Goal: Task Accomplishment & Management: Manage account settings

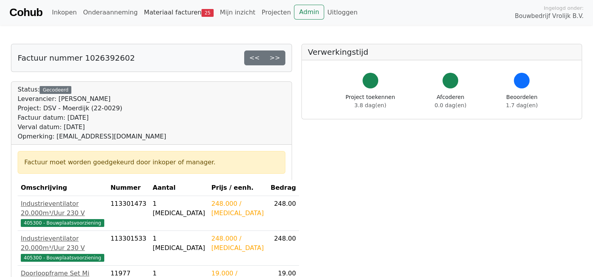
click at [162, 14] on link "Materiaal facturen 25" at bounding box center [179, 13] width 76 height 16
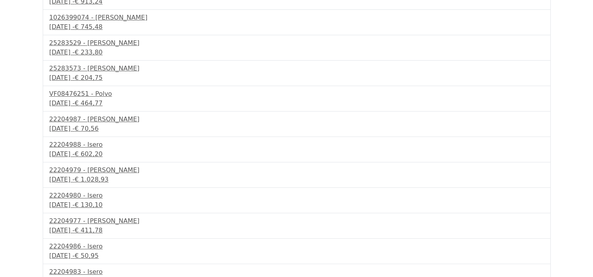
scroll to position [344, 0]
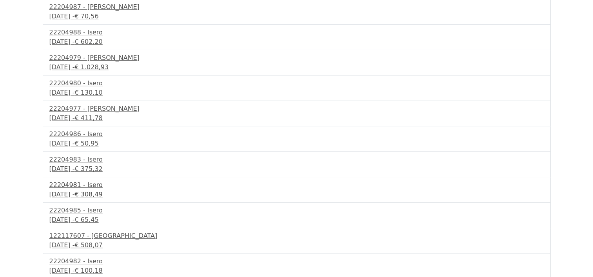
click at [88, 185] on div "22204981 - Isero" at bounding box center [296, 185] width 494 height 9
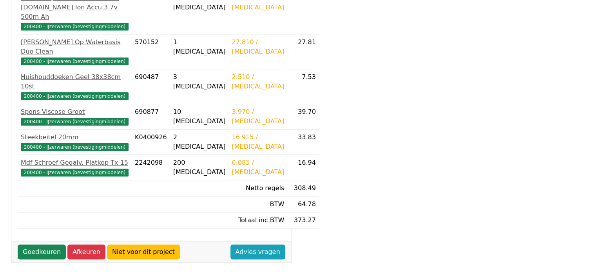
scroll to position [222, 0]
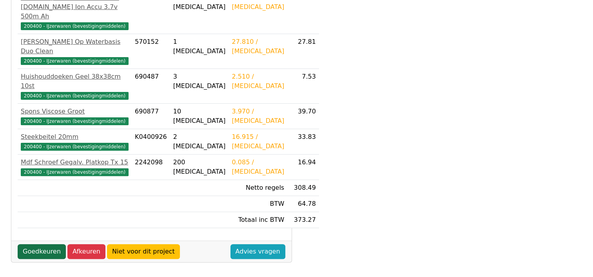
click at [33, 244] on link "Goedkeuren" at bounding box center [42, 251] width 48 height 15
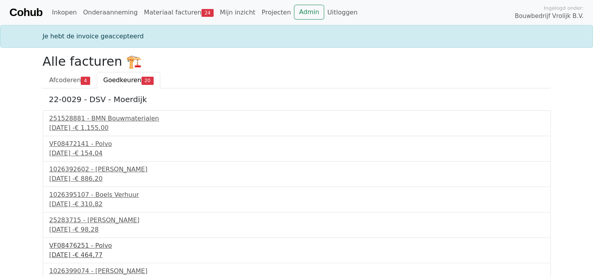
click at [90, 248] on div "VF08476251 - Polvo" at bounding box center [296, 245] width 494 height 9
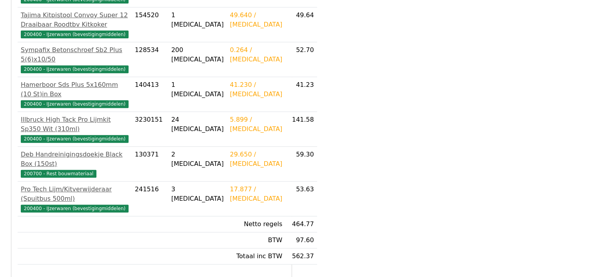
scroll to position [320, 0]
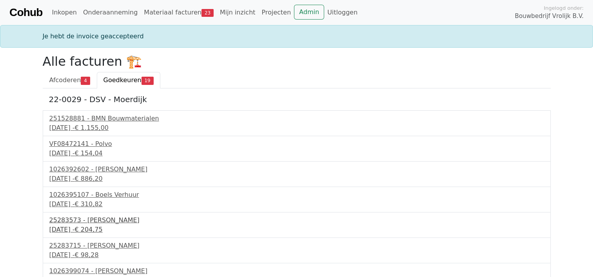
scroll to position [156, 0]
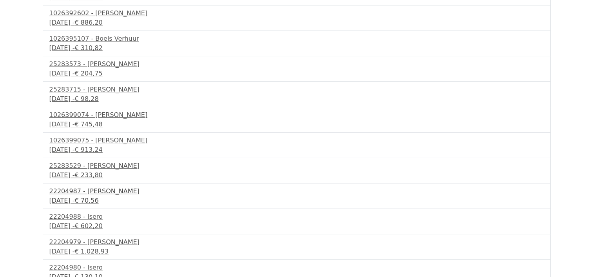
click at [99, 201] on div "[DATE] - € 70,56" at bounding box center [296, 200] width 494 height 9
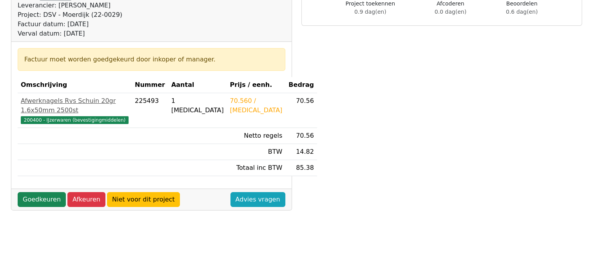
scroll to position [93, 0]
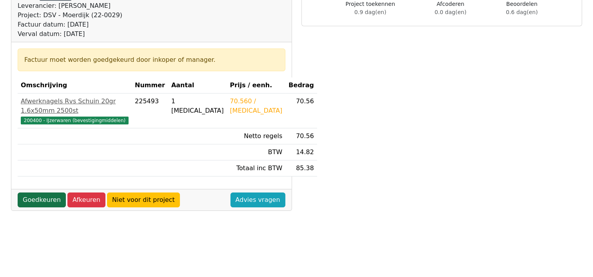
click at [49, 208] on link "Goedkeuren" at bounding box center [42, 200] width 48 height 15
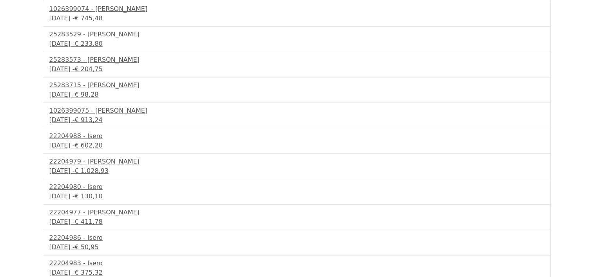
scroll to position [211, 0]
click at [97, 224] on div "9 september 2025 - € 411,78" at bounding box center [296, 222] width 494 height 9
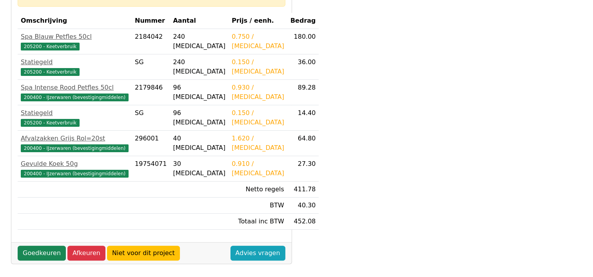
scroll to position [158, 0]
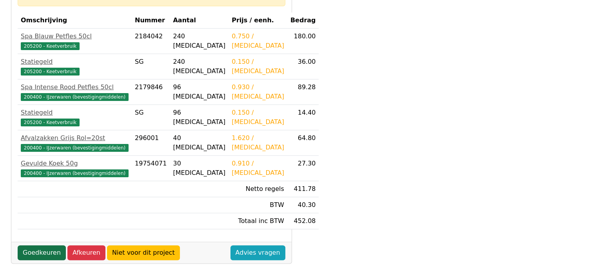
click at [36, 254] on link "Goedkeuren" at bounding box center [42, 253] width 48 height 15
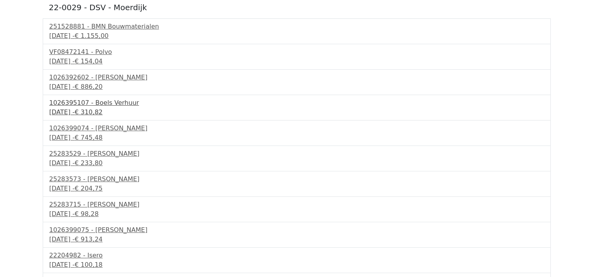
scroll to position [87, 0]
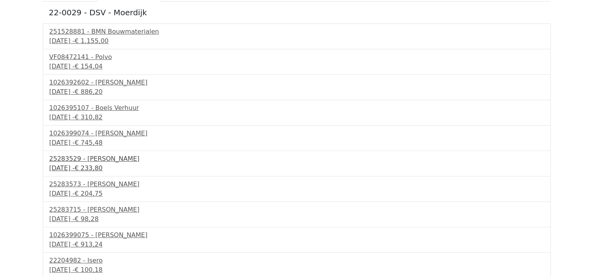
click at [113, 161] on div "25283529 - Collé Sittard Verhuur" at bounding box center [296, 158] width 494 height 9
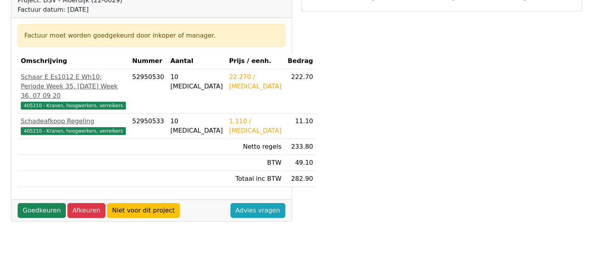
scroll to position [114, 0]
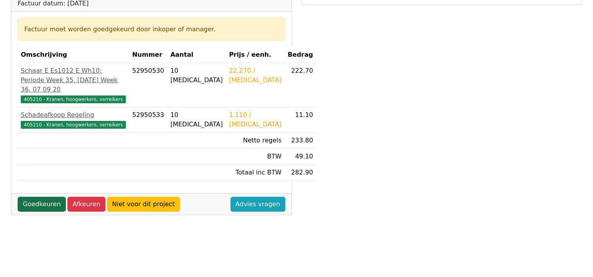
click at [47, 212] on link "Goedkeuren" at bounding box center [42, 204] width 48 height 15
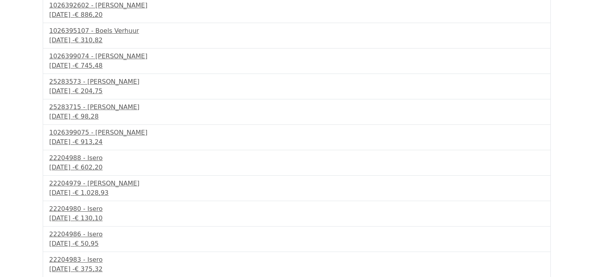
scroll to position [164, 0]
click at [96, 193] on div "[DATE] - € 1.028,93" at bounding box center [296, 193] width 494 height 9
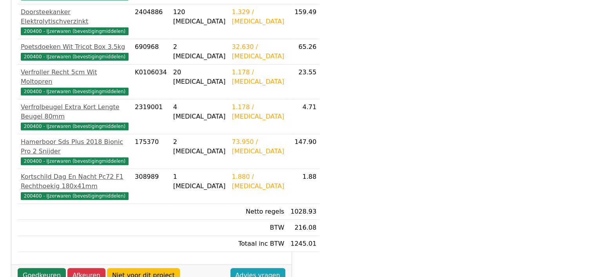
scroll to position [269, 0]
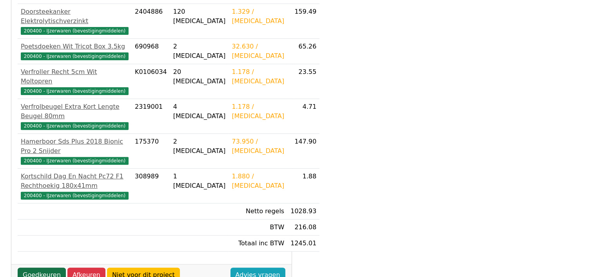
click at [49, 268] on link "Goedkeuren" at bounding box center [42, 275] width 48 height 15
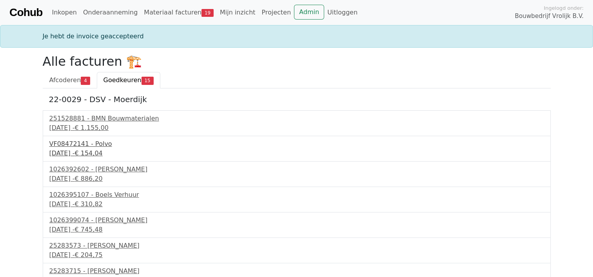
click at [91, 152] on div "[DATE] - € 154,04" at bounding box center [296, 153] width 494 height 9
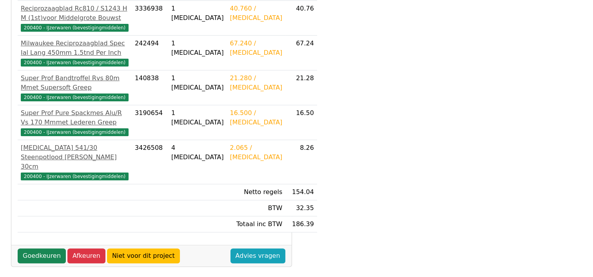
scroll to position [186, 0]
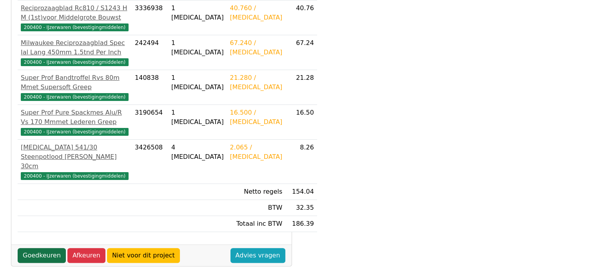
click at [40, 263] on link "Goedkeuren" at bounding box center [42, 255] width 48 height 15
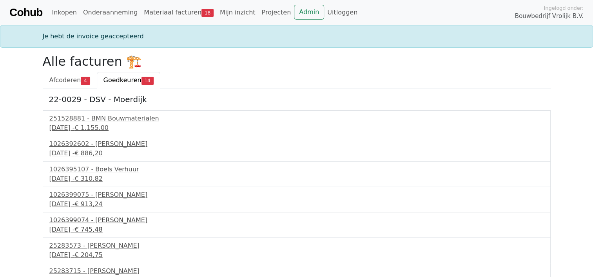
click at [95, 219] on div "1026399074 - [PERSON_NAME]" at bounding box center [296, 220] width 494 height 9
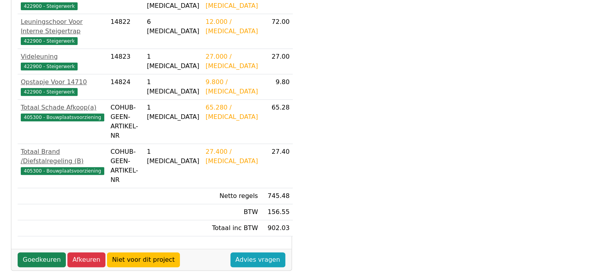
scroll to position [279, 0]
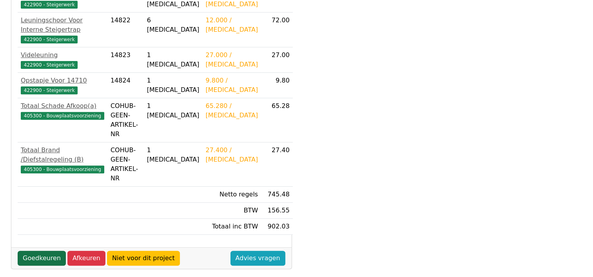
click at [40, 251] on link "Goedkeuren" at bounding box center [42, 258] width 48 height 15
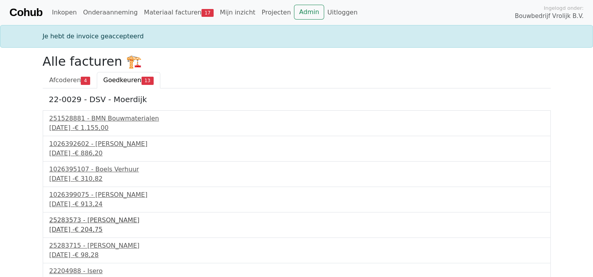
scroll to position [163, 0]
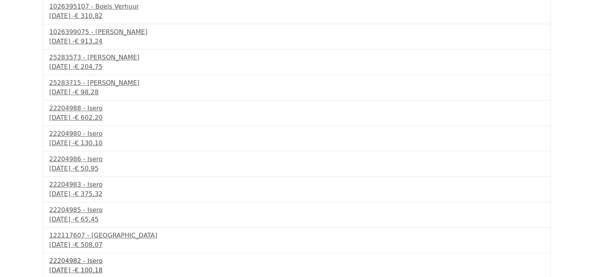
click at [113, 263] on div "22204982 - Isero" at bounding box center [296, 261] width 494 height 9
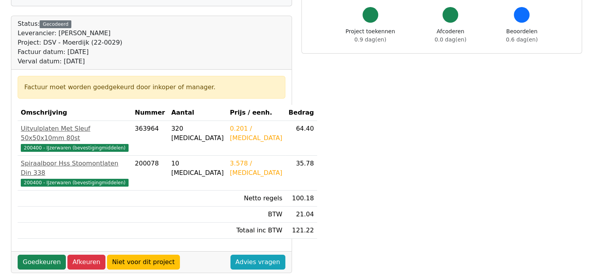
scroll to position [69, 0]
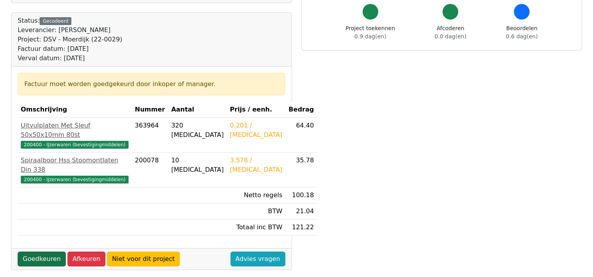
click at [42, 252] on link "Goedkeuren" at bounding box center [42, 259] width 48 height 15
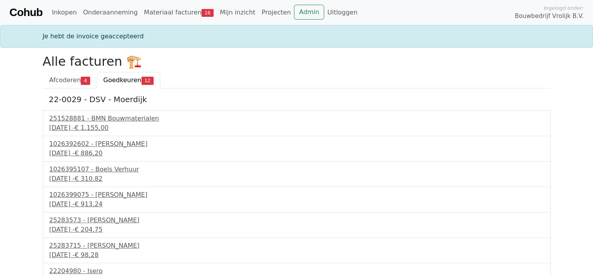
scroll to position [138, 0]
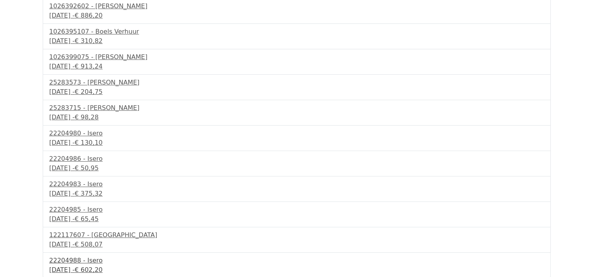
click at [80, 266] on div "[DATE] - € 602,20" at bounding box center [296, 270] width 494 height 9
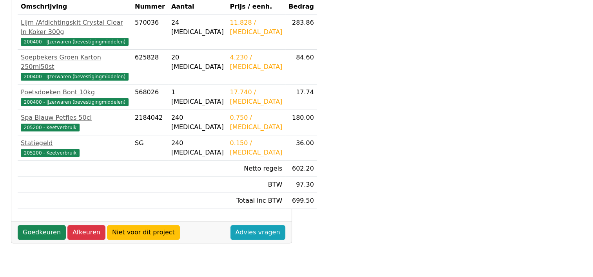
scroll to position [175, 0]
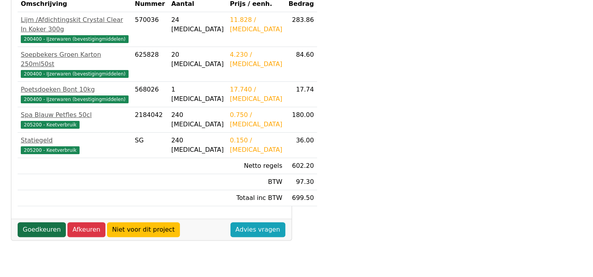
click at [37, 230] on link "Goedkeuren" at bounding box center [42, 229] width 48 height 15
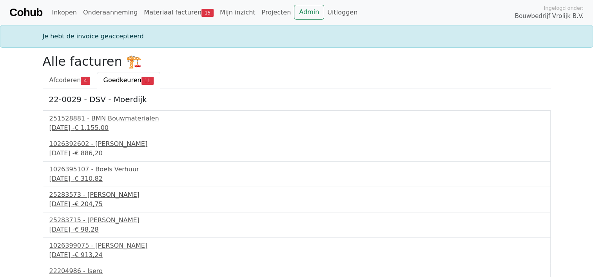
scroll to position [112, 0]
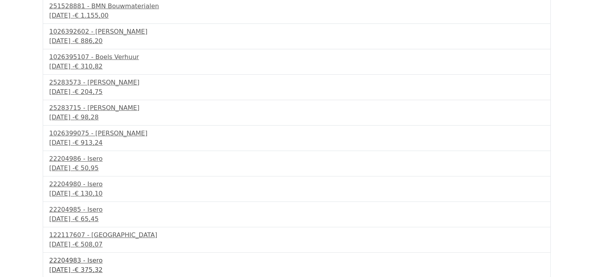
click at [102, 270] on span "€ 375,32" at bounding box center [88, 269] width 28 height 7
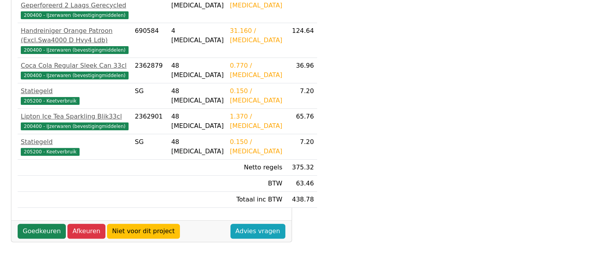
scroll to position [225, 0]
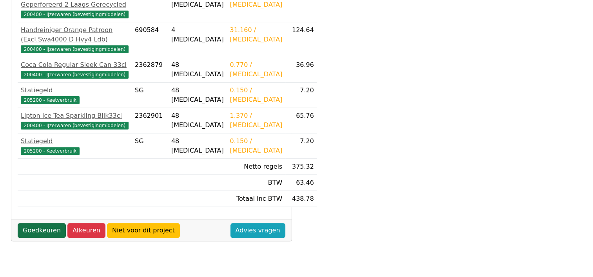
click at [48, 238] on link "Goedkeuren" at bounding box center [42, 230] width 48 height 15
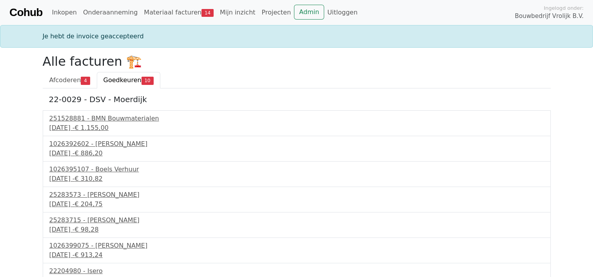
scroll to position [87, 0]
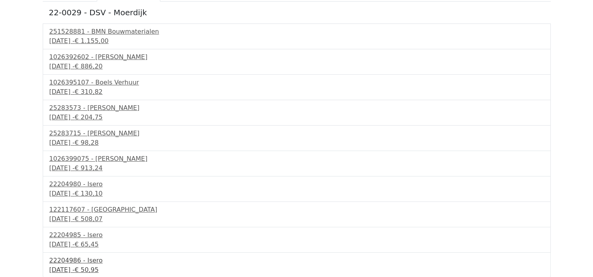
click at [98, 267] on span "€ 50,95" at bounding box center [86, 269] width 24 height 7
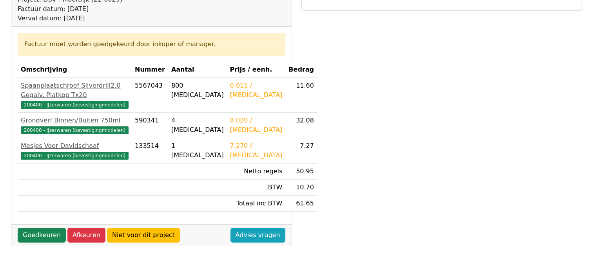
scroll to position [110, 0]
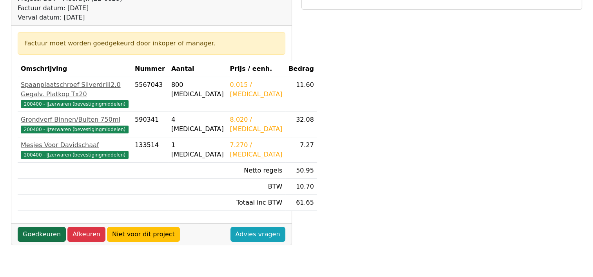
click at [47, 242] on link "Goedkeuren" at bounding box center [42, 234] width 48 height 15
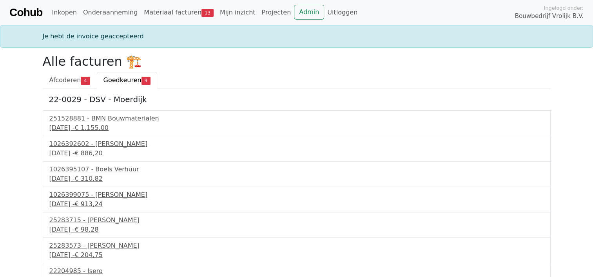
scroll to position [61, 0]
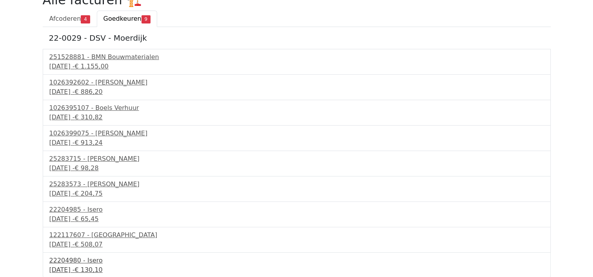
click at [89, 258] on div "22204980 - Isero" at bounding box center [296, 260] width 494 height 9
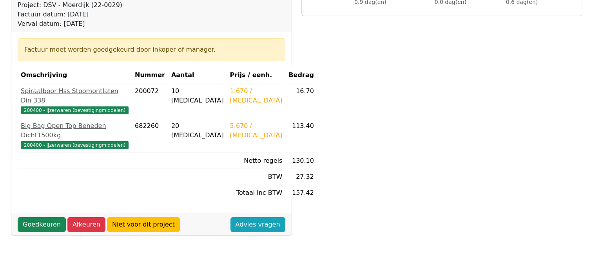
scroll to position [107, 0]
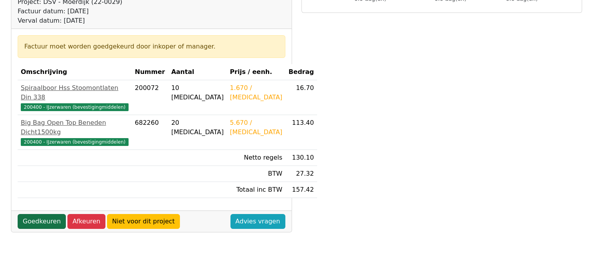
click at [48, 214] on link "Goedkeuren" at bounding box center [42, 221] width 48 height 15
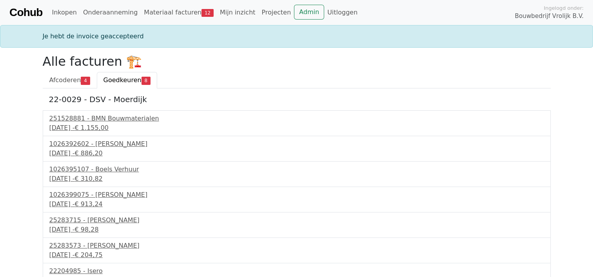
scroll to position [36, 0]
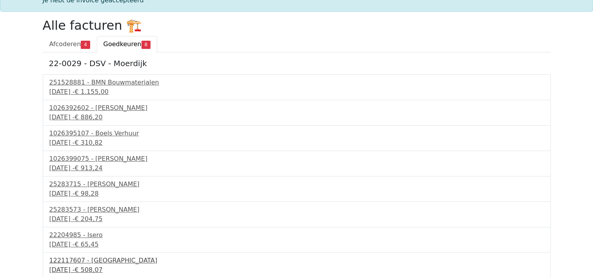
click at [103, 263] on div "122117607 - PontMeyer" at bounding box center [296, 260] width 494 height 9
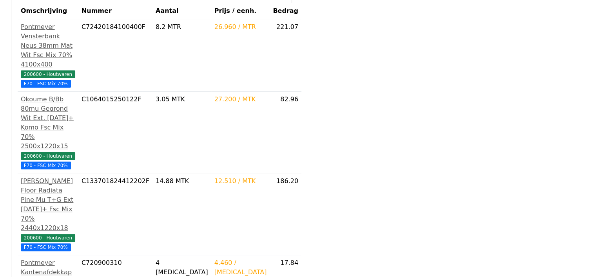
scroll to position [169, 0]
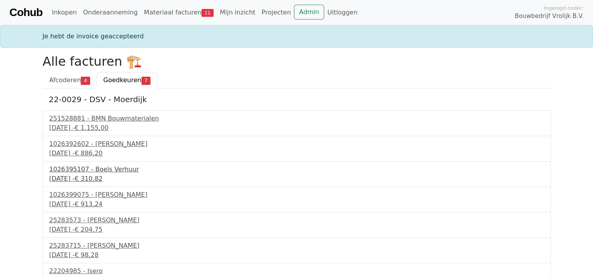
scroll to position [11, 0]
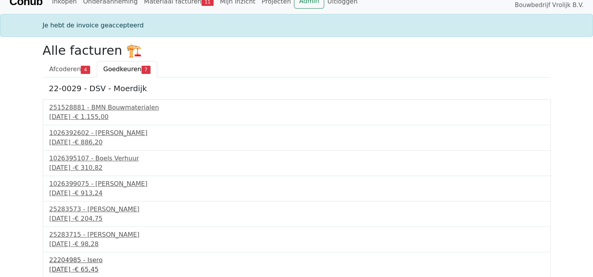
click at [66, 268] on div "[DATE] - € 65,45" at bounding box center [296, 269] width 494 height 9
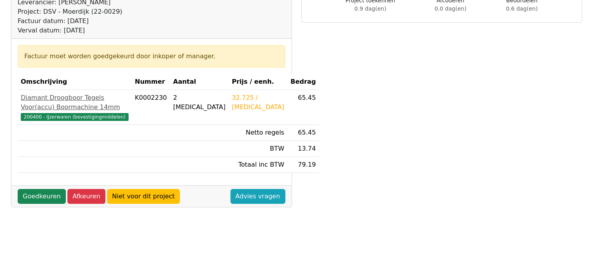
scroll to position [107, 0]
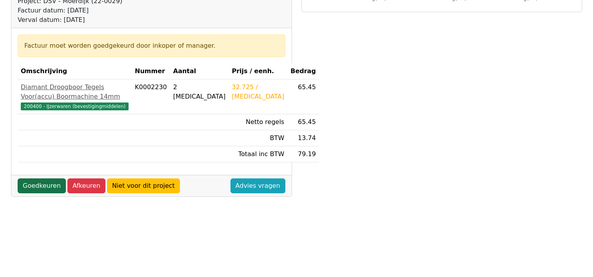
click at [45, 194] on link "Goedkeuren" at bounding box center [42, 186] width 48 height 15
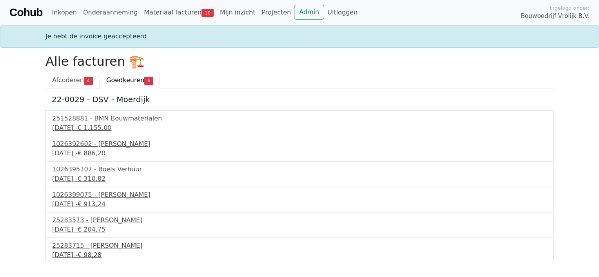
click at [118, 246] on div "25283715 - [PERSON_NAME]" at bounding box center [299, 245] width 494 height 9
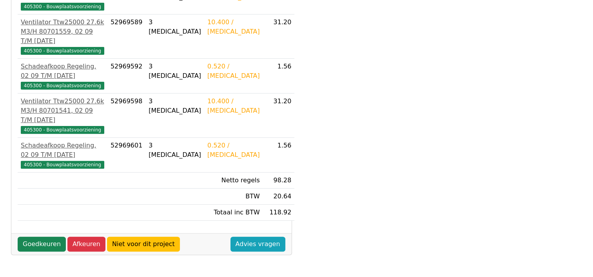
scroll to position [242, 0]
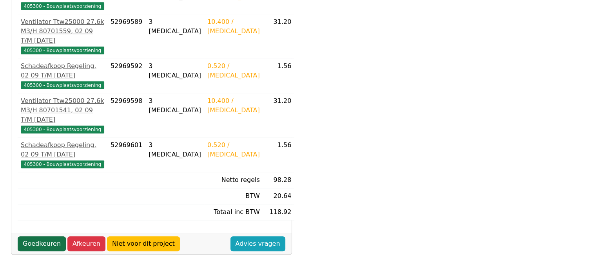
click at [36, 237] on link "Goedkeuren" at bounding box center [42, 244] width 48 height 15
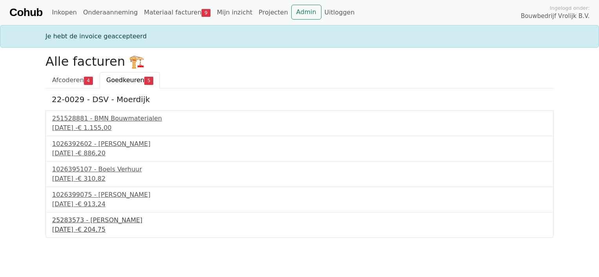
click at [118, 221] on div "25283573 - [PERSON_NAME]" at bounding box center [299, 220] width 494 height 9
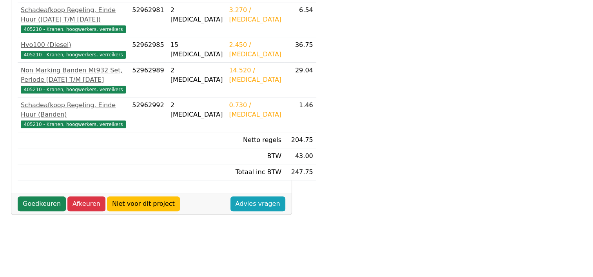
scroll to position [206, 0]
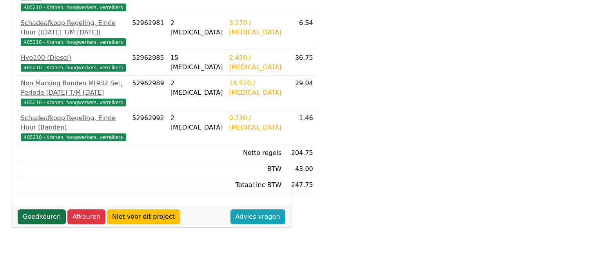
click at [34, 224] on link "Goedkeuren" at bounding box center [42, 217] width 48 height 15
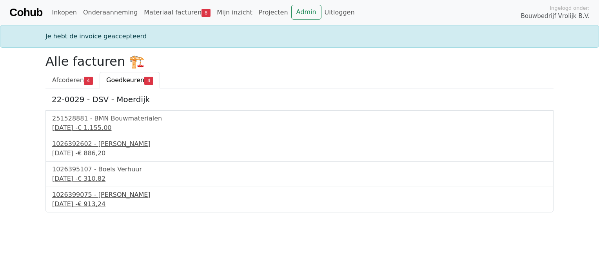
click at [110, 196] on div "1026399075 - Boels Verhuur" at bounding box center [299, 194] width 494 height 9
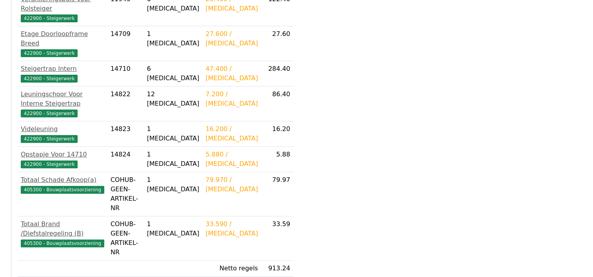
scroll to position [303, 0]
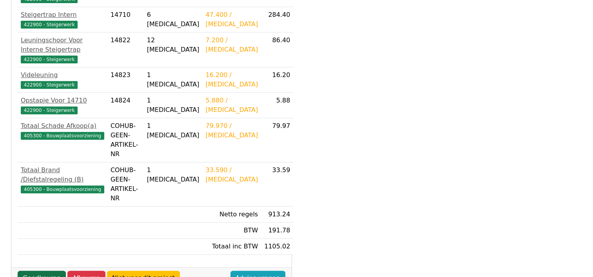
click at [46, 271] on link "Goedkeuren" at bounding box center [42, 278] width 48 height 15
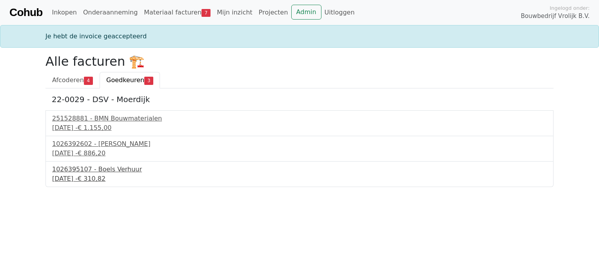
click at [116, 171] on div "1026395107 - Boels Verhuur" at bounding box center [299, 169] width 494 height 9
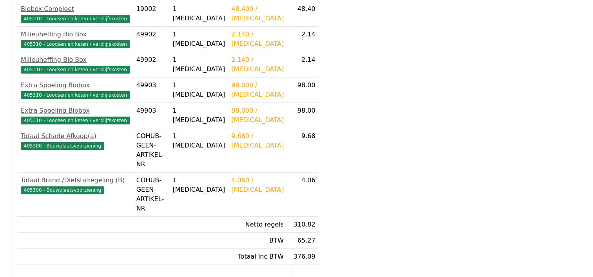
scroll to position [221, 0]
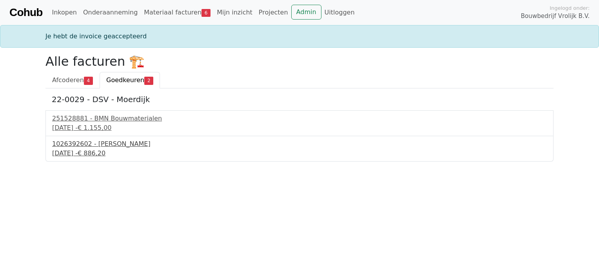
click at [105, 154] on span "€ 886,20" at bounding box center [92, 153] width 28 height 7
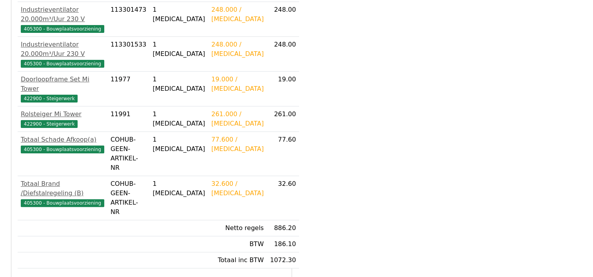
scroll to position [203, 0]
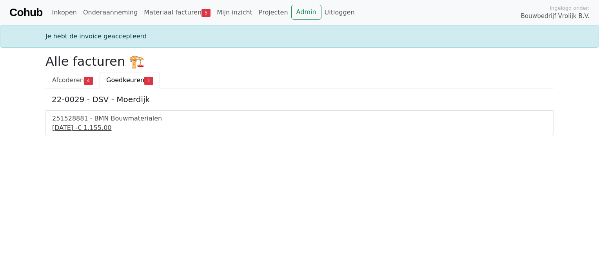
click at [101, 130] on div "3 september 2025 - € 1.155,00" at bounding box center [299, 127] width 494 height 9
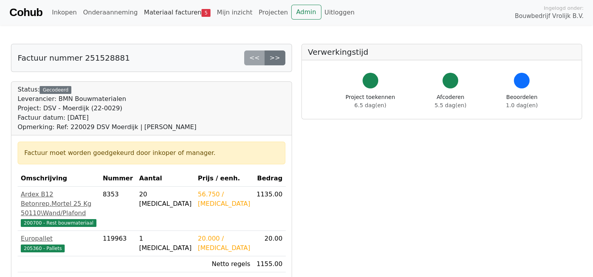
click at [154, 13] on link "Materiaal facturen 5" at bounding box center [177, 13] width 73 height 16
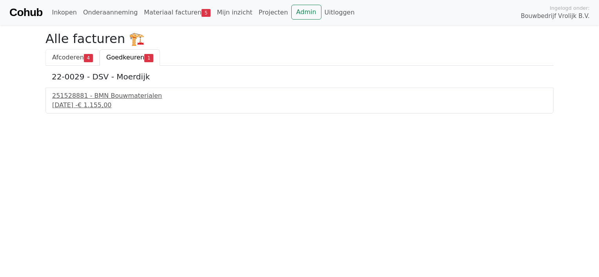
click at [63, 58] on span "Afcoderen" at bounding box center [68, 57] width 32 height 7
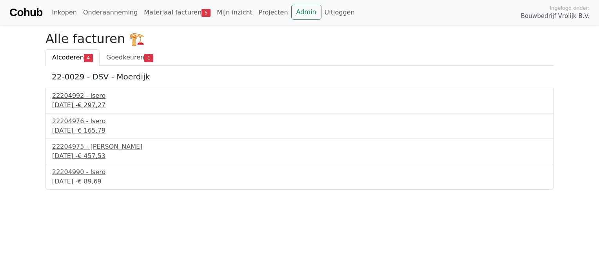
click at [91, 107] on div "[DATE] - € 297,27" at bounding box center [299, 105] width 494 height 9
